Goal: Information Seeking & Learning: Learn about a topic

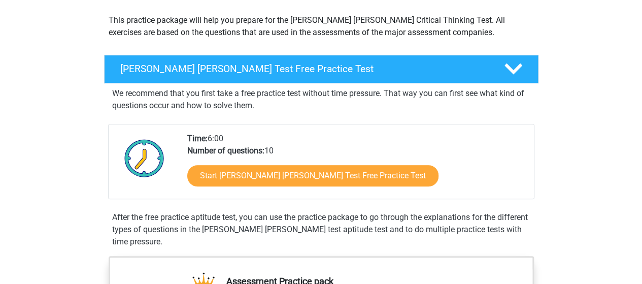
scroll to position [113, 0]
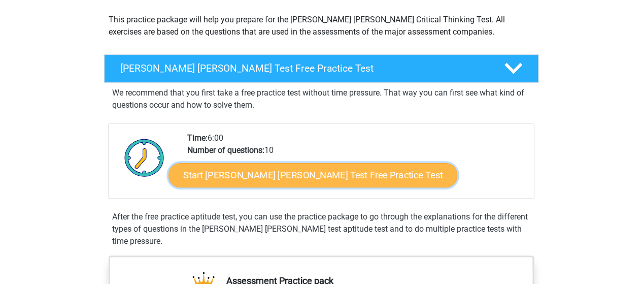
click at [285, 175] on link "Start Watson Glaser Test Free Practice Test" at bounding box center [313, 175] width 289 height 24
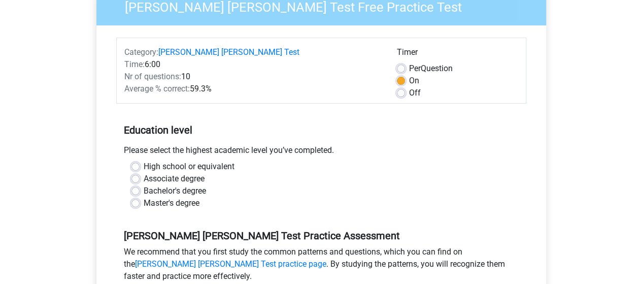
scroll to position [151, 0]
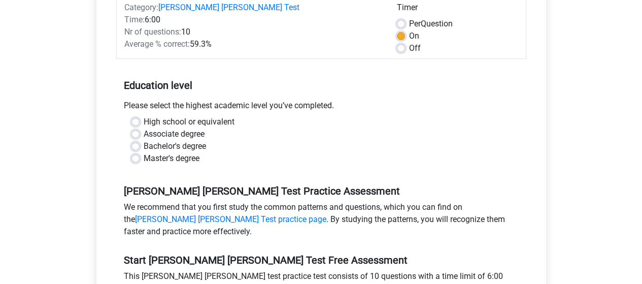
click at [409, 42] on label "Off" at bounding box center [415, 48] width 12 height 12
click at [401, 42] on input "Off" at bounding box center [401, 47] width 8 height 10
radio input "true"
click at [409, 30] on label "On" at bounding box center [414, 36] width 10 height 12
click at [401, 30] on input "On" at bounding box center [401, 35] width 8 height 10
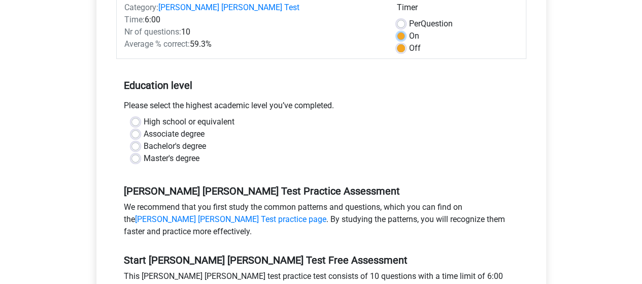
radio input "true"
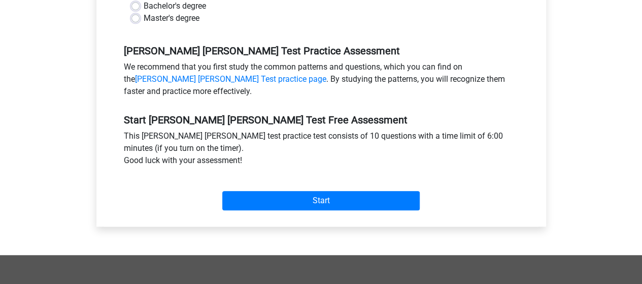
scroll to position [298, 0]
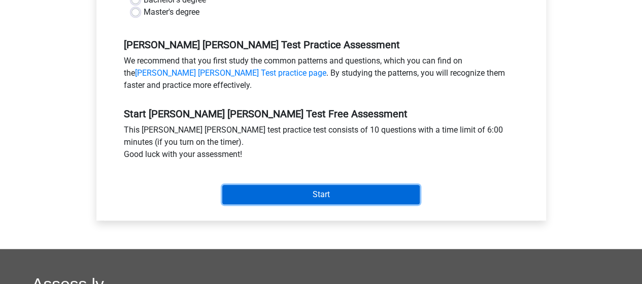
click at [326, 185] on input "Start" at bounding box center [321, 194] width 198 height 19
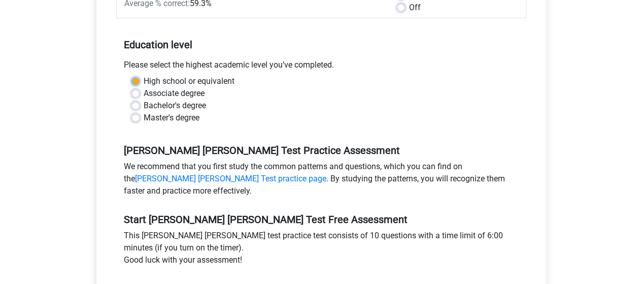
scroll to position [191, 0]
click at [270, 133] on div "Watson Glaser Test Practice Assessment We recommend that you first study the co…" at bounding box center [321, 167] width 410 height 69
click at [144, 100] on label "Bachelor's degree" at bounding box center [175, 106] width 62 height 12
click at [138, 100] on input "Bachelor's degree" at bounding box center [136, 105] width 8 height 10
radio input "true"
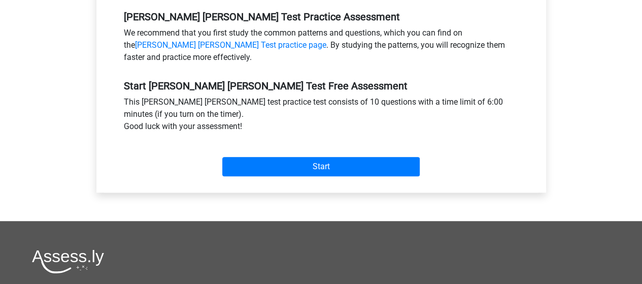
scroll to position [327, 0]
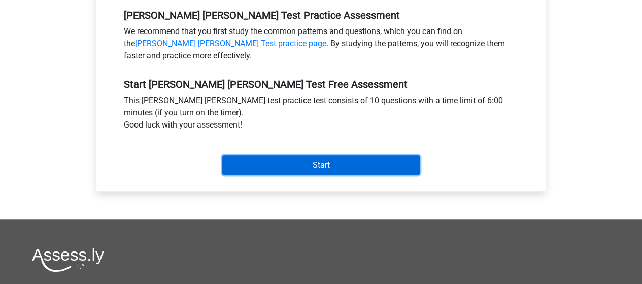
click at [316, 155] on input "Start" at bounding box center [321, 164] width 198 height 19
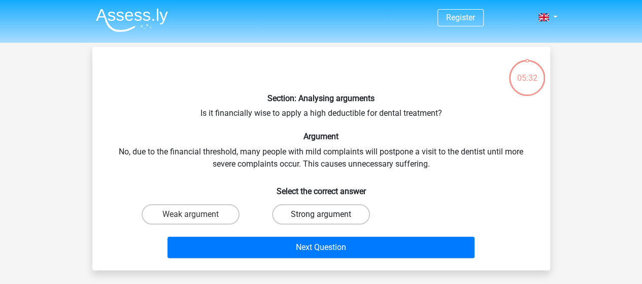
click at [324, 210] on label "Strong argument" at bounding box center [321, 214] width 98 height 20
click at [324, 214] on input "Strong argument" at bounding box center [324, 217] width 7 height 7
radio input "true"
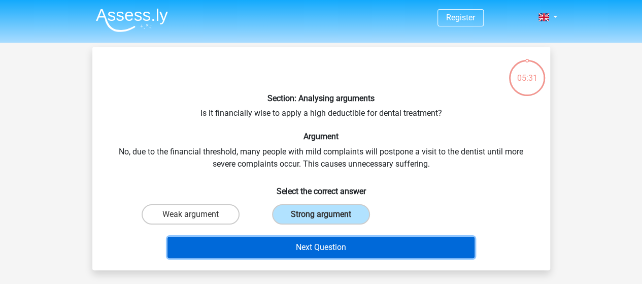
click at [313, 249] on button "Next Question" at bounding box center [321, 247] width 307 height 21
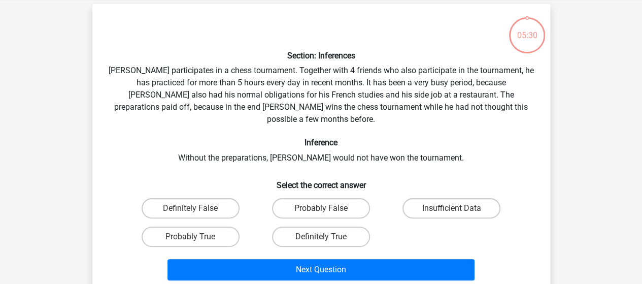
scroll to position [47, 0]
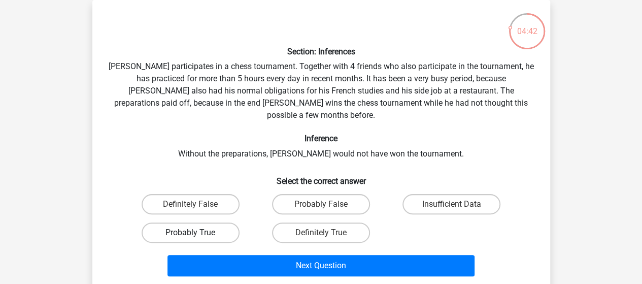
click at [180, 222] on label "Probably True" at bounding box center [191, 232] width 98 height 20
click at [190, 233] on input "Probably True" at bounding box center [193, 236] width 7 height 7
radio input "true"
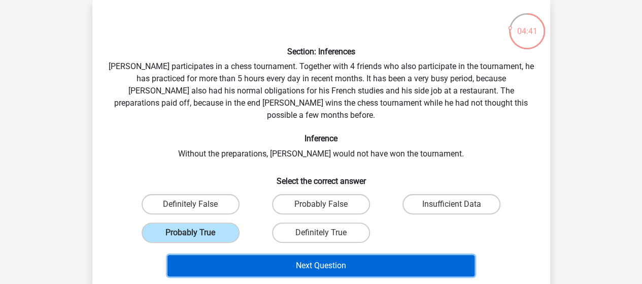
click at [304, 255] on button "Next Question" at bounding box center [321, 265] width 307 height 21
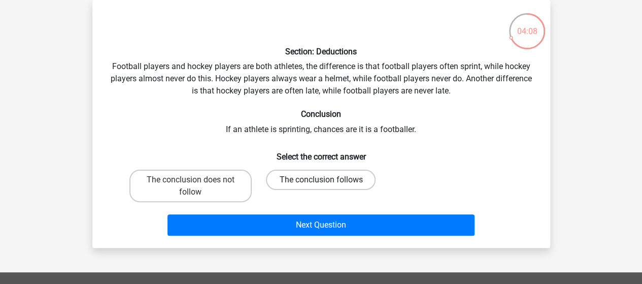
click at [328, 178] on label "The conclusion follows" at bounding box center [321, 180] width 110 height 20
click at [328, 180] on input "The conclusion follows" at bounding box center [324, 183] width 7 height 7
radio input "true"
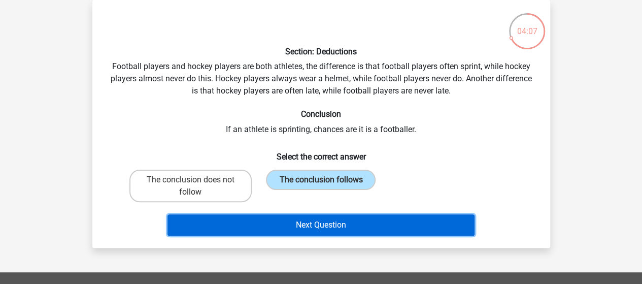
click at [326, 226] on button "Next Question" at bounding box center [321, 224] width 307 height 21
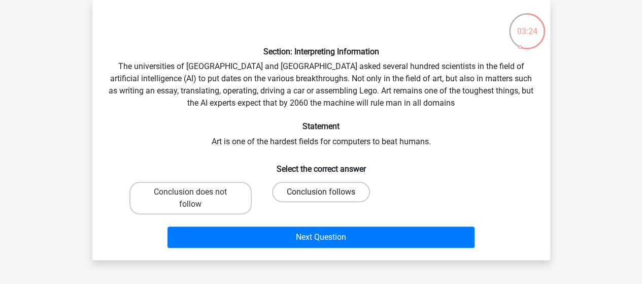
click at [327, 186] on label "Conclusion follows" at bounding box center [321, 192] width 98 height 20
click at [327, 192] on input "Conclusion follows" at bounding box center [324, 195] width 7 height 7
radio input "true"
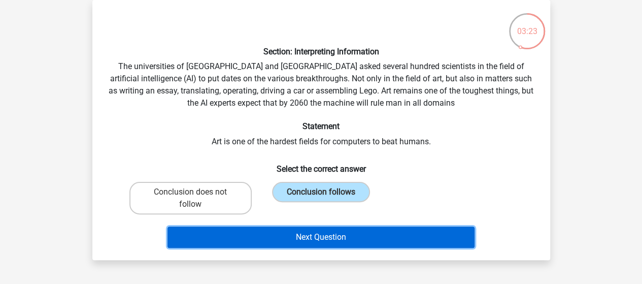
click at [318, 237] on button "Next Question" at bounding box center [321, 237] width 307 height 21
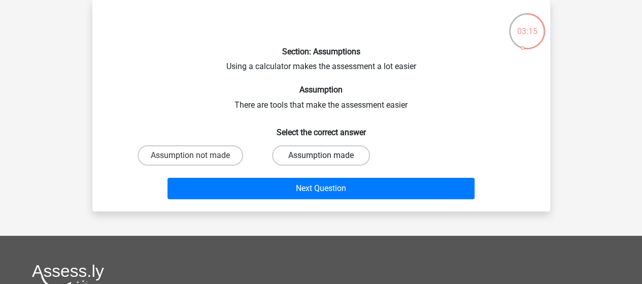
click at [315, 152] on label "Assumption made" at bounding box center [321, 155] width 98 height 20
click at [321, 155] on input "Assumption made" at bounding box center [324, 158] width 7 height 7
radio input "true"
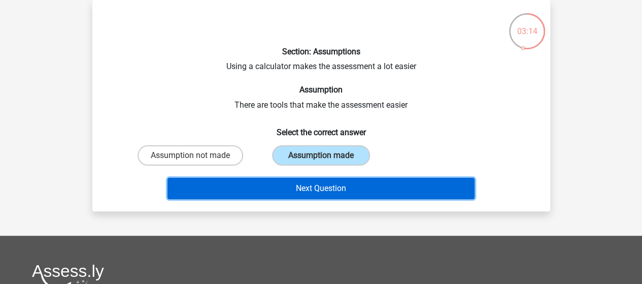
click at [321, 190] on button "Next Question" at bounding box center [321, 188] width 307 height 21
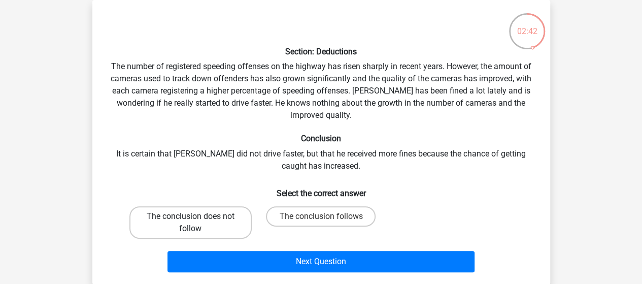
click at [184, 220] on label "The conclusion does not follow" at bounding box center [191, 222] width 122 height 33
click at [190, 220] on input "The conclusion does not follow" at bounding box center [193, 219] width 7 height 7
radio input "true"
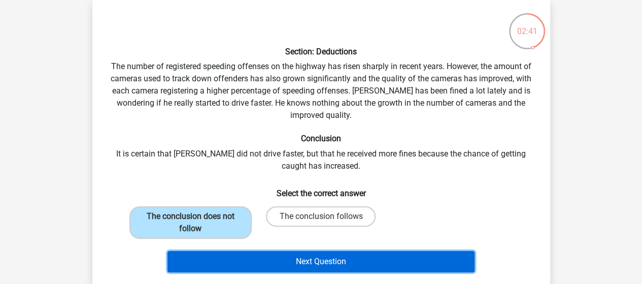
click at [318, 259] on button "Next Question" at bounding box center [321, 261] width 307 height 21
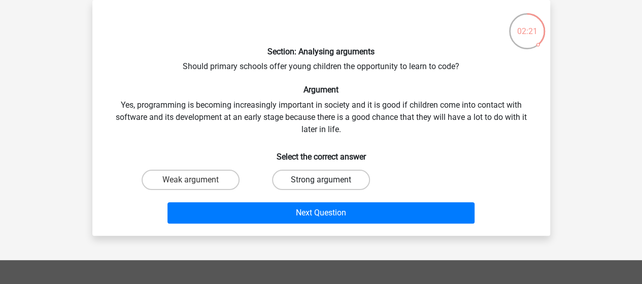
click at [329, 180] on label "Strong argument" at bounding box center [321, 180] width 98 height 20
click at [328, 180] on input "Strong argument" at bounding box center [324, 183] width 7 height 7
radio input "true"
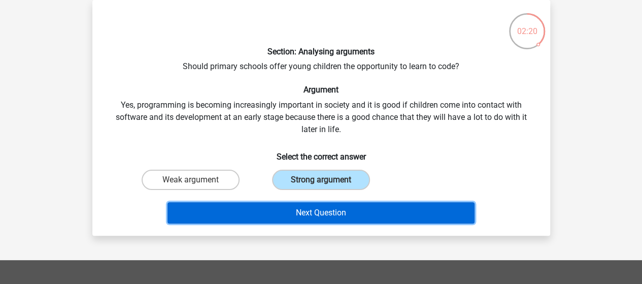
click at [331, 212] on button "Next Question" at bounding box center [321, 212] width 307 height 21
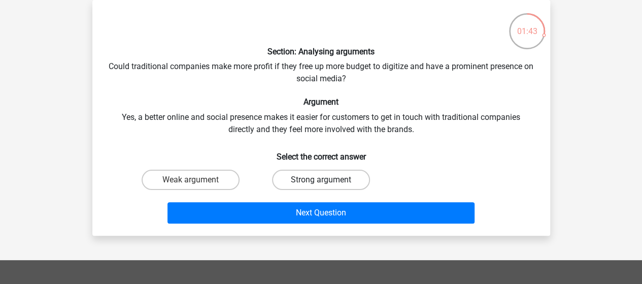
click at [298, 181] on label "Strong argument" at bounding box center [321, 180] width 98 height 20
click at [321, 181] on input "Strong argument" at bounding box center [324, 183] width 7 height 7
radio input "true"
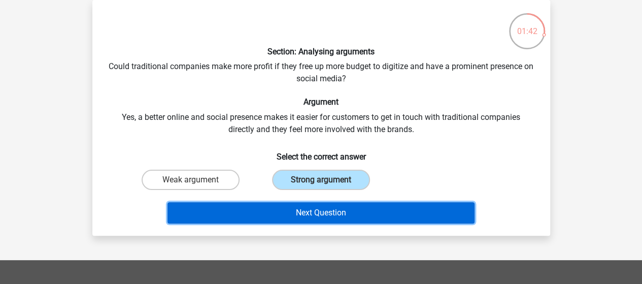
click at [324, 215] on button "Next Question" at bounding box center [321, 212] width 307 height 21
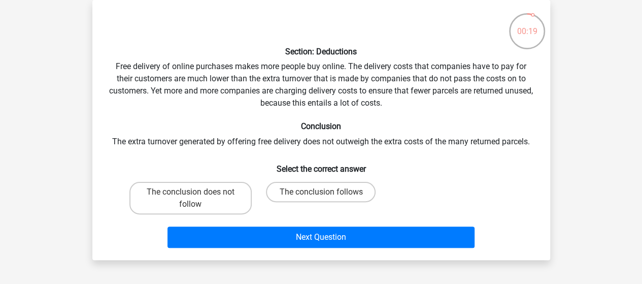
click at [192, 195] on input "The conclusion does not follow" at bounding box center [193, 195] width 7 height 7
radio input "true"
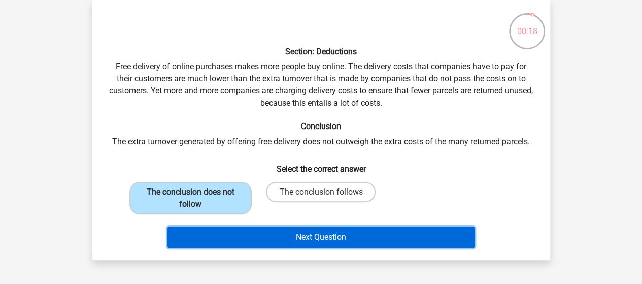
click at [338, 242] on button "Next Question" at bounding box center [321, 237] width 307 height 21
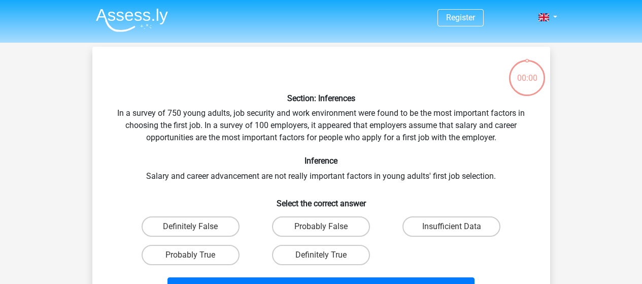
scroll to position [47, 0]
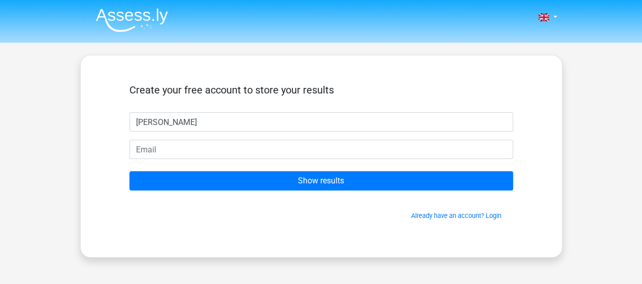
type input "[PERSON_NAME]"
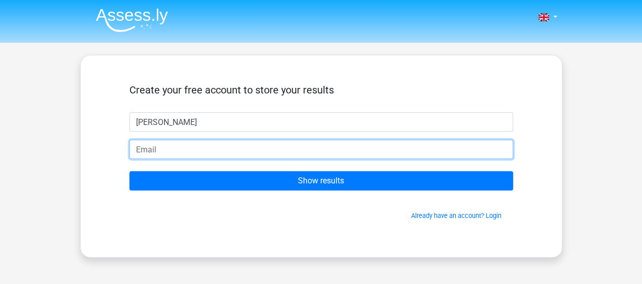
click at [204, 154] on input "email" at bounding box center [322, 149] width 384 height 19
type input "[EMAIL_ADDRESS][DOMAIN_NAME]"
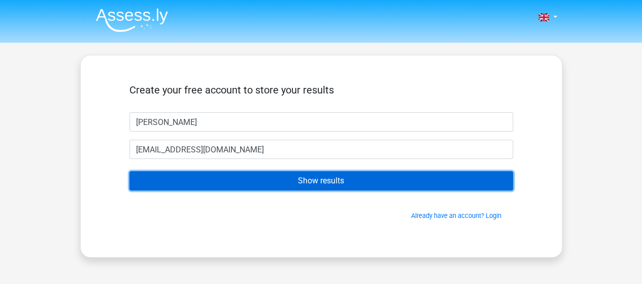
click at [294, 182] on input "Show results" at bounding box center [322, 180] width 384 height 19
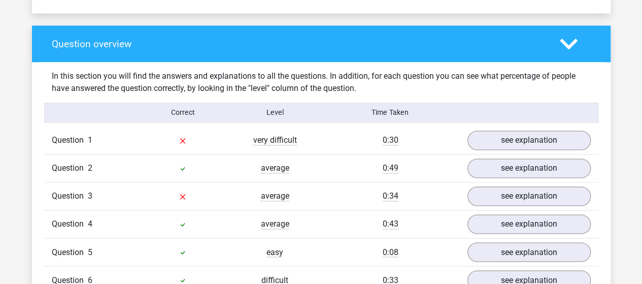
scroll to position [733, 0]
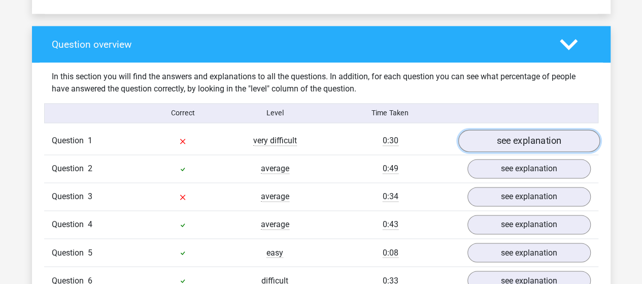
click at [517, 137] on link "see explanation" at bounding box center [529, 141] width 142 height 22
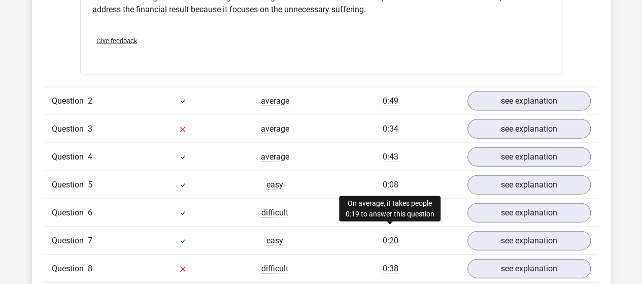
scroll to position [1087, 0]
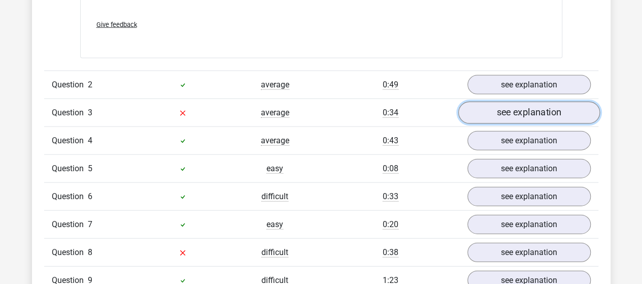
click at [518, 102] on link "see explanation" at bounding box center [529, 113] width 142 height 22
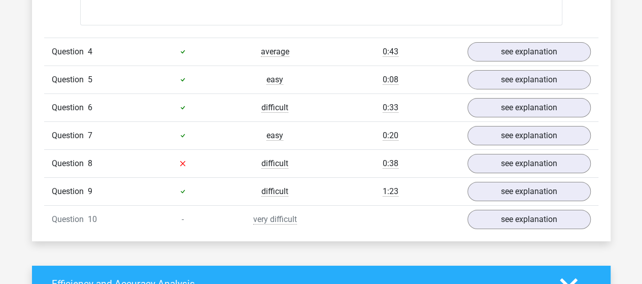
scroll to position [1719, 0]
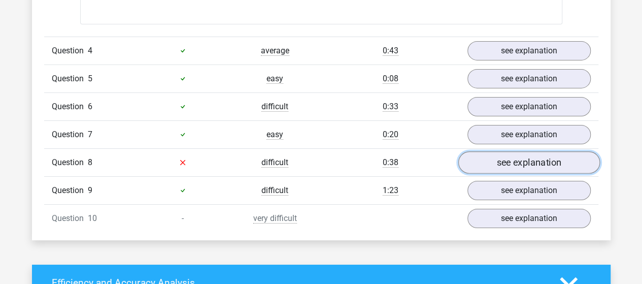
click at [501, 151] on link "see explanation" at bounding box center [529, 162] width 142 height 22
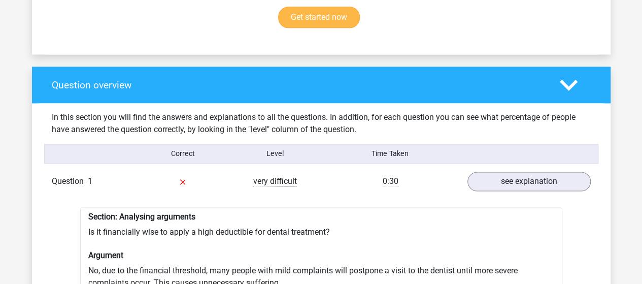
scroll to position [676, 0]
